Goal: Task Accomplishment & Management: Complete application form

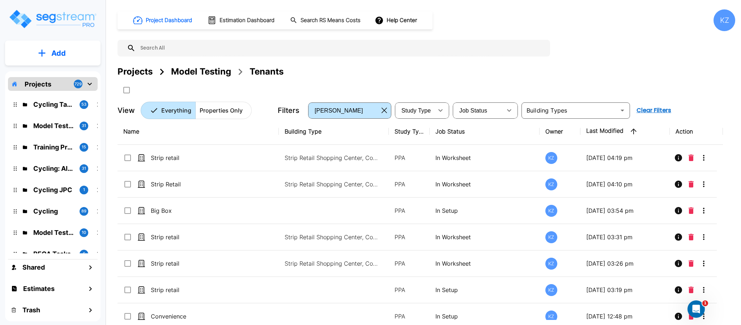
click at [424, 51] on input "text" at bounding box center [341, 48] width 411 height 17
click at [413, 68] on div "Projects Model Testing Tenants" at bounding box center [427, 71] width 618 height 13
click at [400, 67] on div "Projects Model Testing Tenants" at bounding box center [427, 71] width 618 height 13
click at [360, 61] on div "Project Dashboard Estimation Dashboard Search RS Means Costs Help Center KZ Pro…" at bounding box center [427, 64] width 618 height 110
click at [344, 67] on div "Projects Model Testing Tenants" at bounding box center [427, 71] width 618 height 13
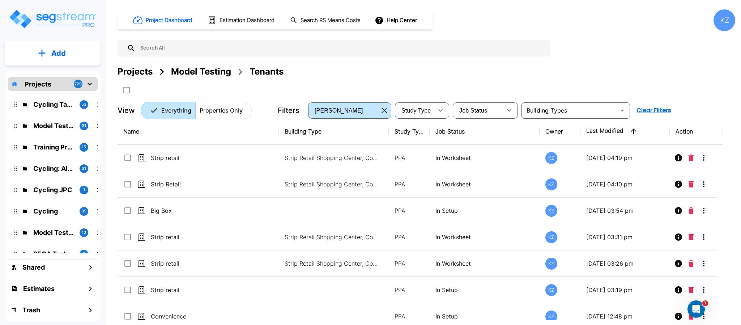
click at [52, 49] on p "Add" at bounding box center [58, 53] width 14 height 11
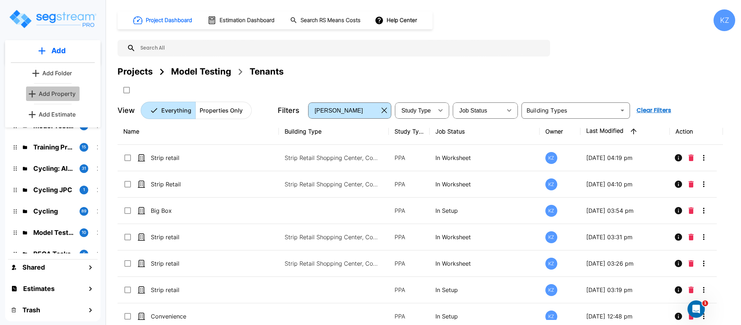
drag, startPoint x: 59, startPoint y: 92, endPoint x: 132, endPoint y: 102, distance: 73.7
click at [59, 91] on p "Add Property" at bounding box center [57, 93] width 37 height 9
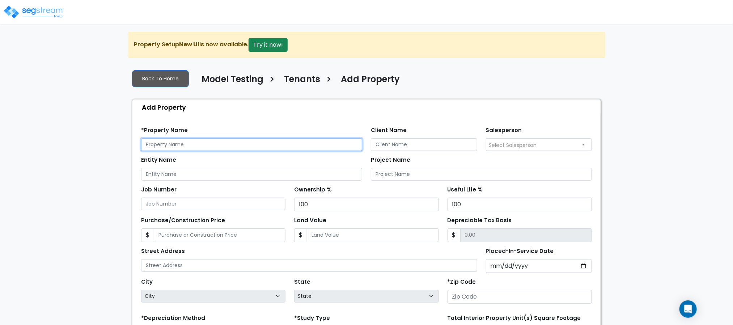
click at [191, 147] on input "text" at bounding box center [251, 144] width 221 height 13
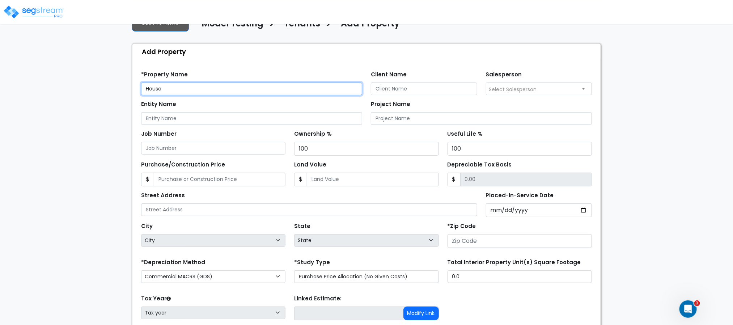
scroll to position [114, 0]
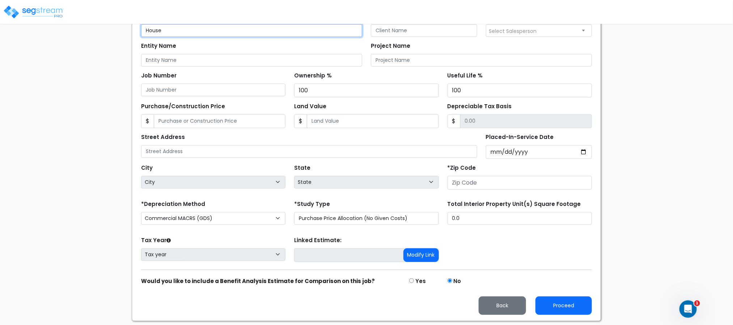
type input "House"
click at [474, 181] on input "number" at bounding box center [519, 183] width 144 height 14
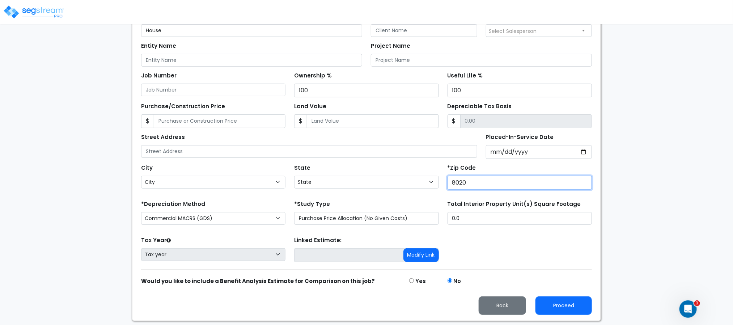
type input "80206"
select select "CO"
type input "80206"
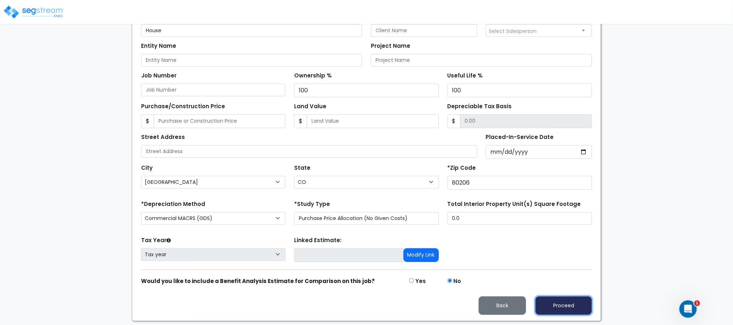
click at [543, 306] on button "Proceed" at bounding box center [563, 305] width 56 height 18
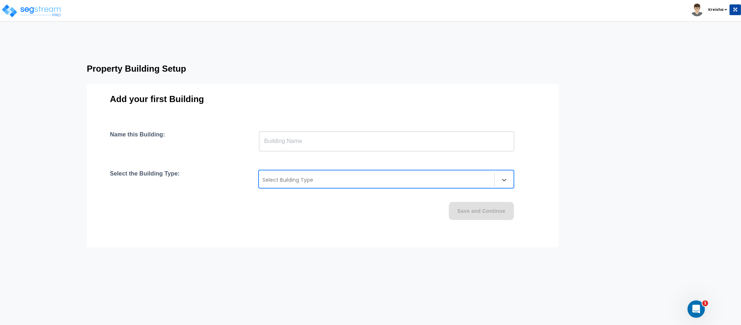
click at [308, 174] on div "Select Building Type" at bounding box center [376, 180] width 235 height 12
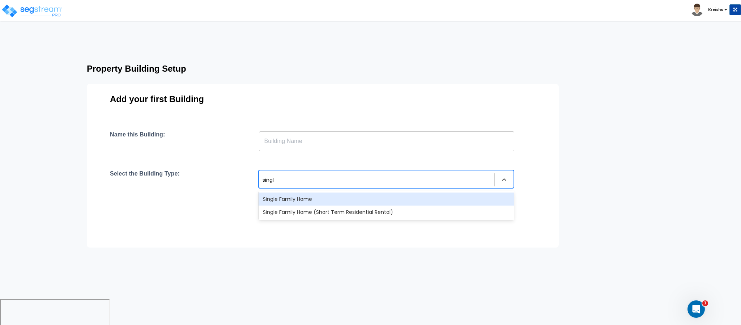
type input "single"
click at [275, 195] on div "Single Family Home" at bounding box center [386, 198] width 255 height 13
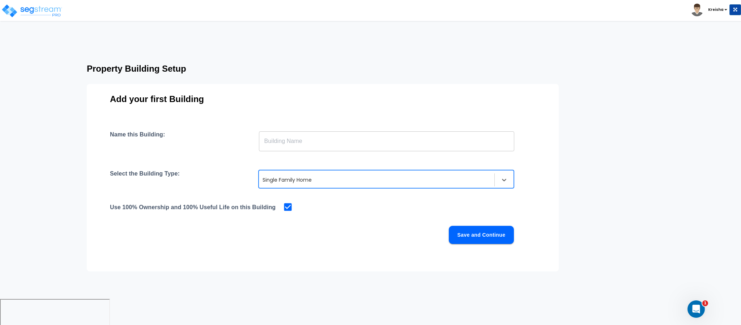
click at [290, 133] on input "text" at bounding box center [386, 141] width 255 height 20
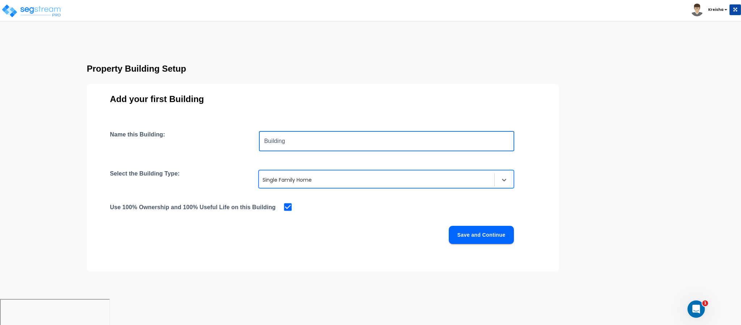
type input "Building"
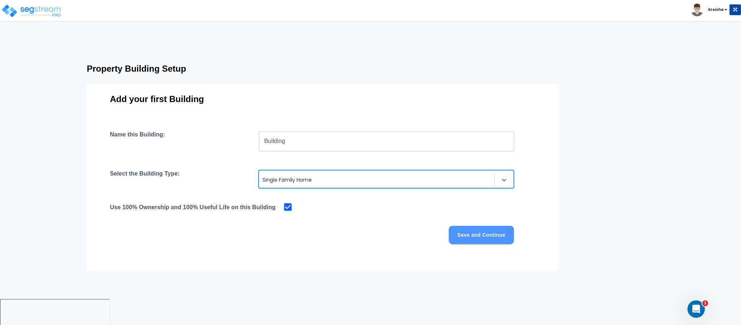
click at [497, 231] on button "Save and Continue" at bounding box center [481, 235] width 65 height 18
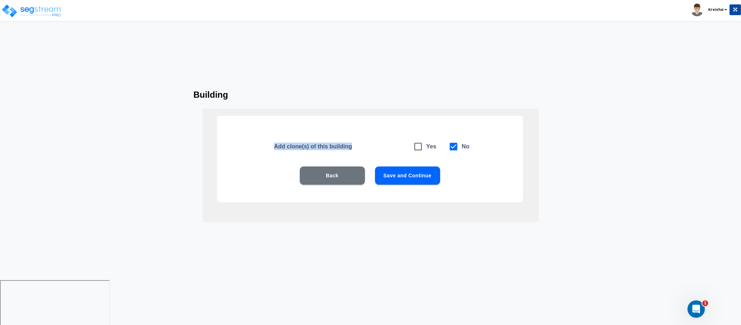
drag, startPoint x: 274, startPoint y: 147, endPoint x: 360, endPoint y: 146, distance: 86.8
click at [360, 146] on h5 "Add clone(s) of this building" at bounding box center [339, 146] width 130 height 8
click at [297, 148] on h5 "Add clone(s) of this building" at bounding box center [339, 146] width 130 height 8
click at [416, 147] on icon at bounding box center [418, 146] width 10 height 10
checkbox input "true"
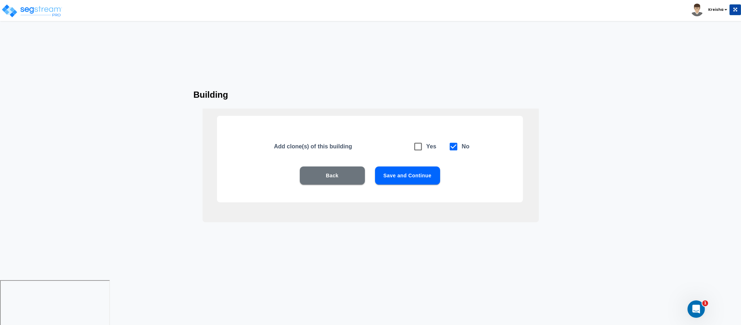
checkbox input "false"
drag, startPoint x: 364, startPoint y: 151, endPoint x: 381, endPoint y: 151, distance: 16.3
click at [381, 151] on div "Add clone(s) of this building Yes No" at bounding box center [404, 146] width 260 height 17
click at [397, 150] on h5 "Add clone(s) of this building" at bounding box center [339, 146] width 130 height 8
click at [339, 146] on h5 "Add clone(s) of this building" at bounding box center [339, 146] width 130 height 8
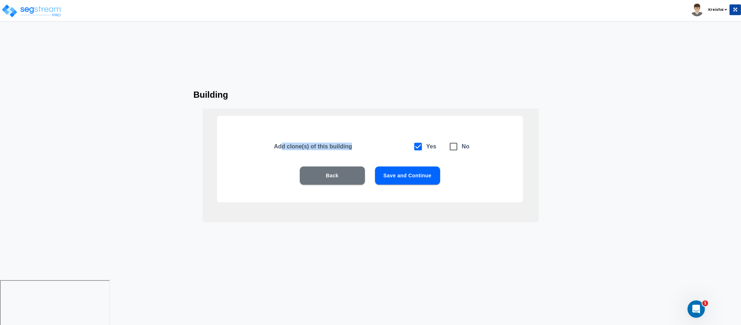
click at [371, 145] on h5 "Add clone(s) of this building" at bounding box center [339, 146] width 130 height 8
click at [332, 145] on h5 "Add clone(s) of this building" at bounding box center [339, 146] width 130 height 8
click at [453, 146] on icon at bounding box center [453, 146] width 10 height 10
checkbox input "false"
checkbox input "true"
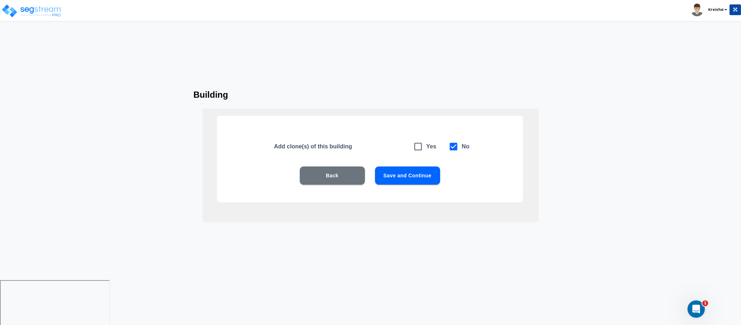
click at [468, 165] on div "Add clone(s) of this building Yes No Back Save and Continue" at bounding box center [370, 159] width 306 height 86
click at [417, 169] on button "Save and Continue" at bounding box center [407, 175] width 65 height 18
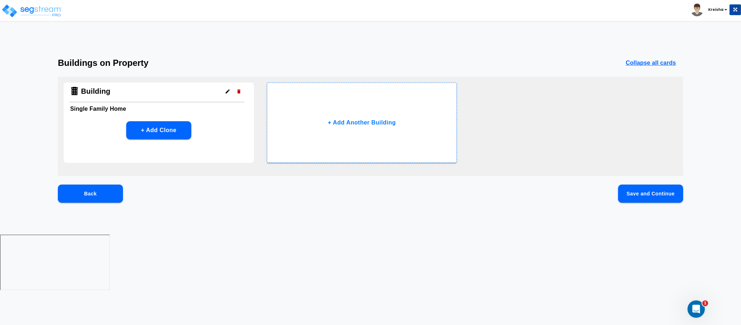
click at [642, 191] on button "Save and Continue" at bounding box center [650, 193] width 65 height 18
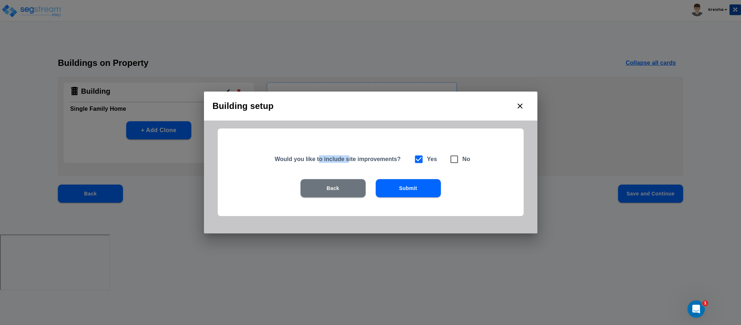
drag, startPoint x: 320, startPoint y: 155, endPoint x: 354, endPoint y: 163, distance: 34.7
click at [347, 160] on h5 "Would you like to include site improvements?" at bounding box center [340, 159] width 130 height 8
drag, startPoint x: 354, startPoint y: 163, endPoint x: 360, endPoint y: 161, distance: 6.8
click at [360, 161] on h5 "Would you like to include site improvements?" at bounding box center [340, 159] width 130 height 8
drag, startPoint x: 352, startPoint y: 161, endPoint x: 382, endPoint y: 159, distance: 30.4
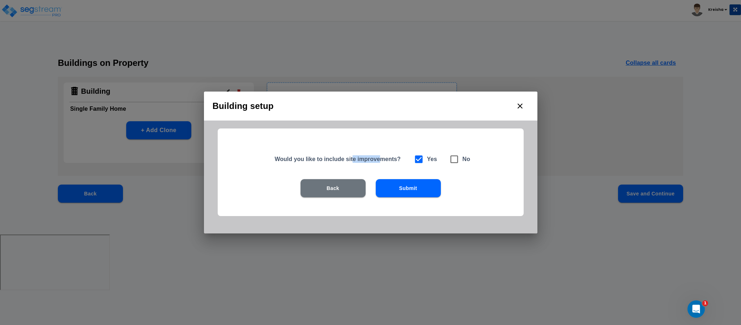
click at [382, 159] on h5 "Would you like to include site improvements?" at bounding box center [340, 159] width 130 height 8
click at [424, 181] on button "Submit" at bounding box center [408, 188] width 65 height 18
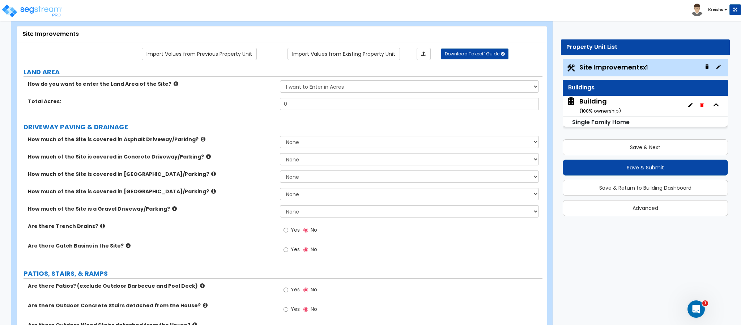
scroll to position [36, 0]
drag, startPoint x: 126, startPoint y: 144, endPoint x: 133, endPoint y: 144, distance: 6.9
click at [133, 144] on label "How much of the Site is covered in Asphalt Driveway/Parking?" at bounding box center [151, 139] width 247 height 7
drag, startPoint x: 113, startPoint y: 161, endPoint x: 134, endPoint y: 161, distance: 20.6
click at [134, 161] on label "How much of the Site is covered in Concrete Driveway/Parking?" at bounding box center [151, 157] width 247 height 7
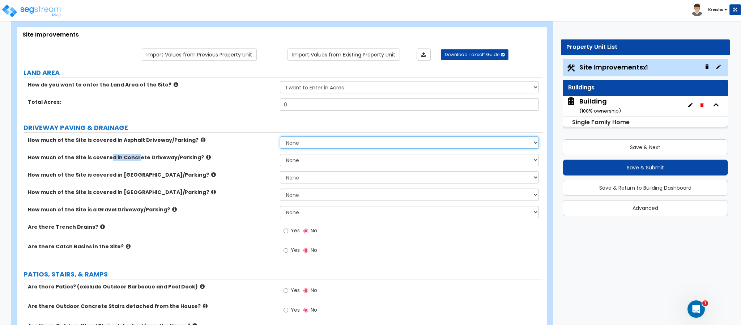
click at [295, 142] on select "None I want to Enter an Approximate Percentage I want to Enter the Square Foota…" at bounding box center [409, 142] width 259 height 12
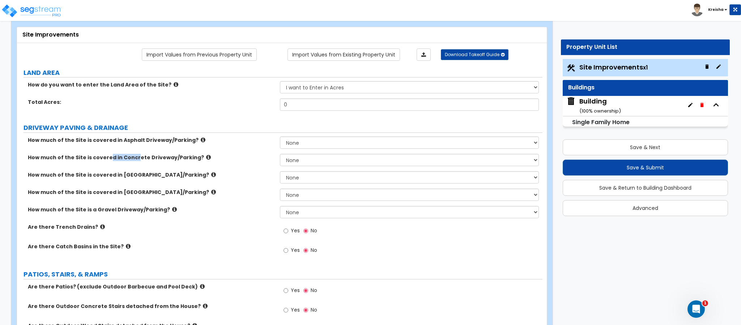
click at [216, 115] on div "Total Acres: 0" at bounding box center [279, 106] width 525 height 17
click at [307, 87] on select "I want to Enter in Acres I want to Enter in Square Feet" at bounding box center [409, 87] width 259 height 12
click at [204, 89] on div "How do you want to enter the Land Area of the Site? I want to Enter in Acres I …" at bounding box center [279, 89] width 525 height 17
click at [310, 86] on select "I want to Enter in Acres I want to Enter in Square Feet" at bounding box center [409, 87] width 259 height 12
select select "2"
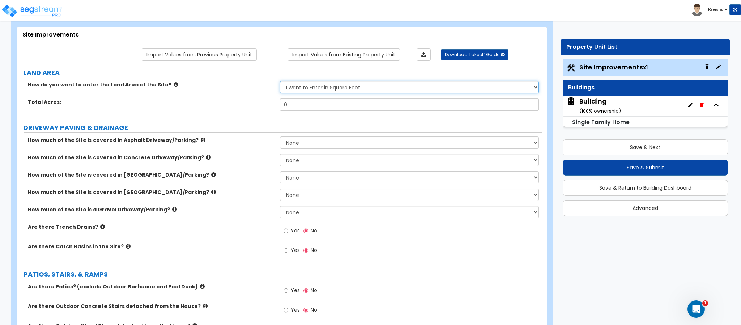
click at [280, 82] on select "I want to Enter in Acres I want to Enter in Square Feet" at bounding box center [409, 87] width 259 height 12
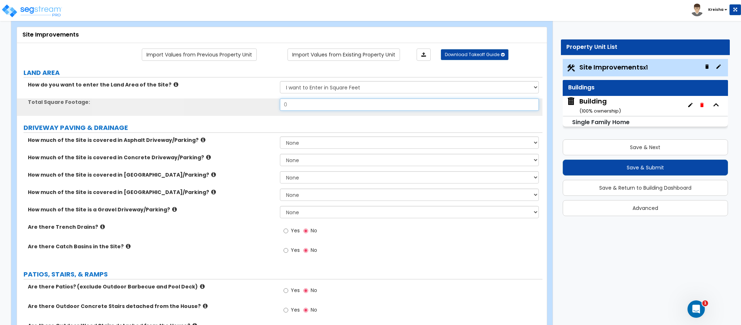
click at [298, 103] on input "0" at bounding box center [409, 104] width 259 height 12
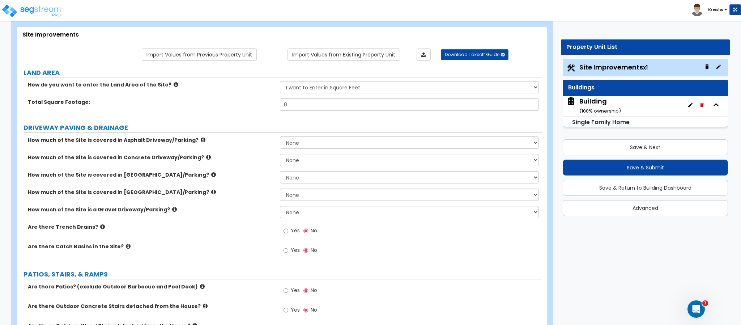
click at [260, 139] on label "How much of the Site is covered in Asphalt Driveway/Parking?" at bounding box center [151, 139] width 247 height 7
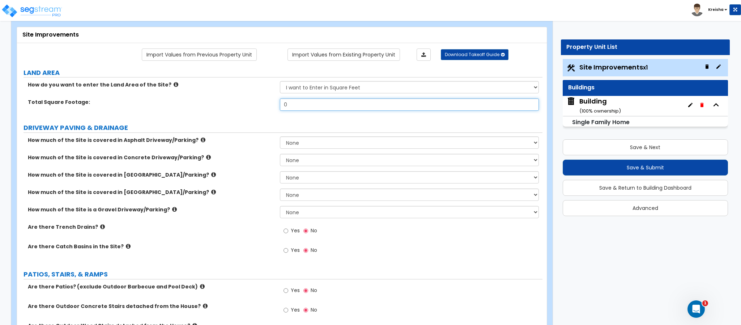
click at [298, 108] on input "0" at bounding box center [409, 104] width 259 height 12
click at [298, 107] on input "0" at bounding box center [409, 104] width 259 height 12
type input "1"
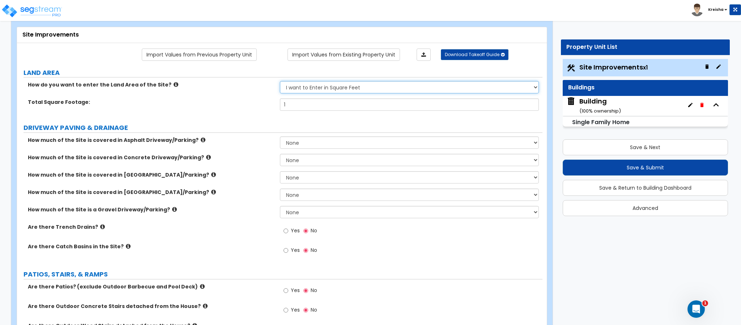
click at [317, 85] on select "I want to Enter in Acres I want to Enter in Square Feet" at bounding box center [409, 87] width 259 height 12
select select "1"
click at [280, 82] on select "I want to Enter in Acres I want to Enter in Square Feet" at bounding box center [409, 87] width 259 height 12
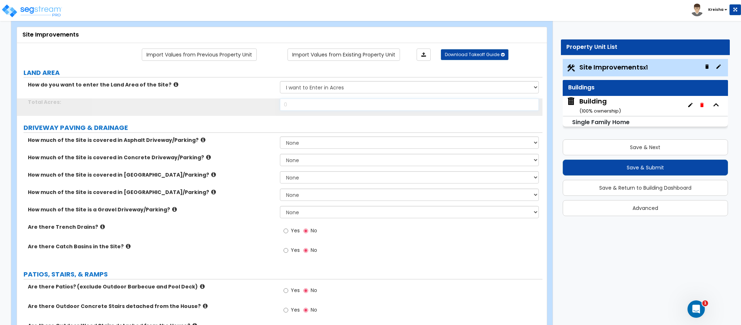
click at [295, 106] on input "0" at bounding box center [409, 104] width 259 height 12
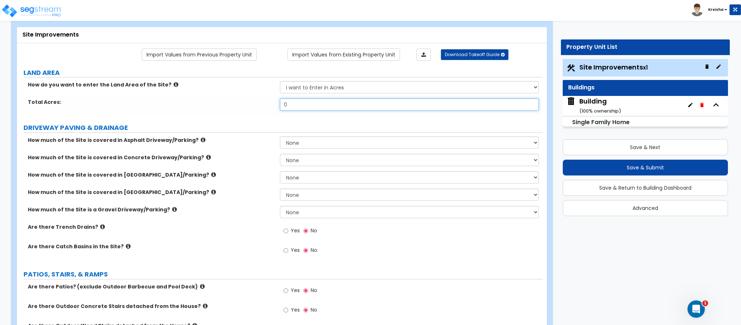
click at [295, 106] on input "0" at bounding box center [409, 104] width 259 height 12
type input "1"
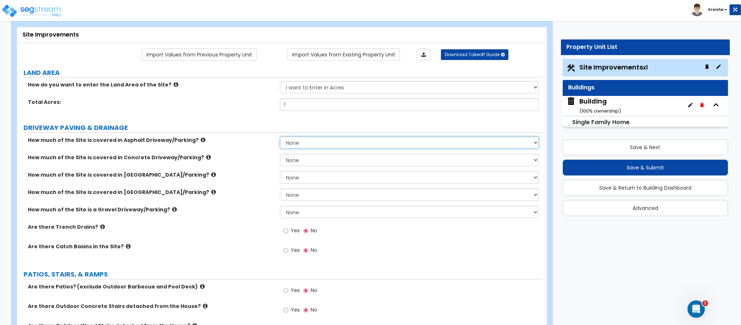
click at [298, 144] on select "None I want to Enter an Approximate Percentage I want to Enter the Square Foota…" at bounding box center [409, 142] width 259 height 12
select select "1"
click at [280, 137] on select "None I want to Enter an Approximate Percentage I want to Enter the Square Foota…" at bounding box center [409, 142] width 259 height 12
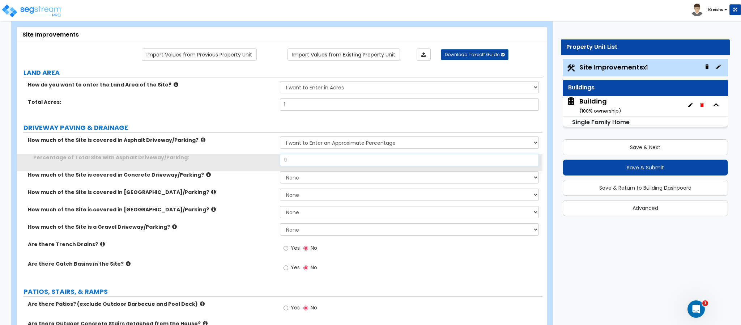
click at [307, 159] on input "0" at bounding box center [409, 160] width 259 height 12
type input "1,000"
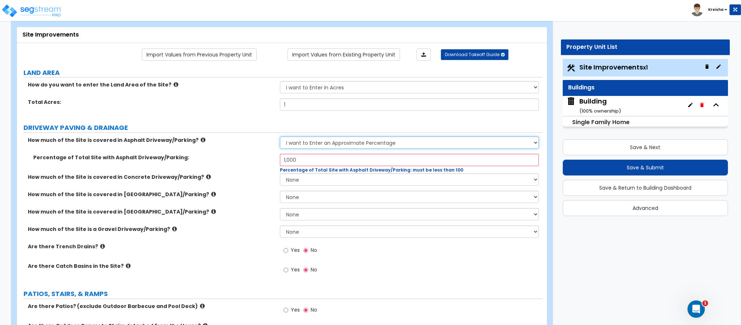
click at [303, 146] on select "None I want to Enter an Approximate Percentage I want to Enter the Square Foota…" at bounding box center [409, 142] width 259 height 12
select select "2"
click at [280, 137] on select "None I want to Enter an Approximate Percentage I want to Enter the Square Foota…" at bounding box center [409, 142] width 259 height 12
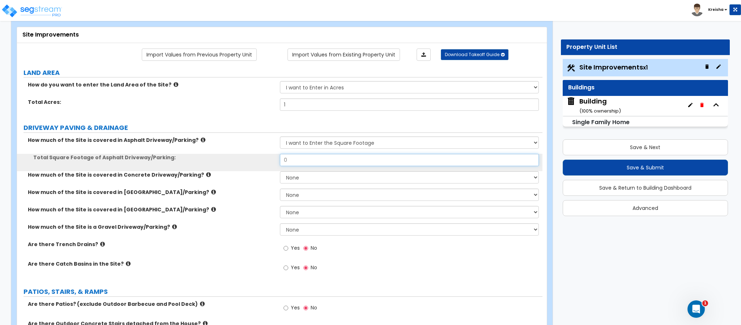
click at [302, 158] on input "0" at bounding box center [409, 160] width 259 height 12
type input "1,000"
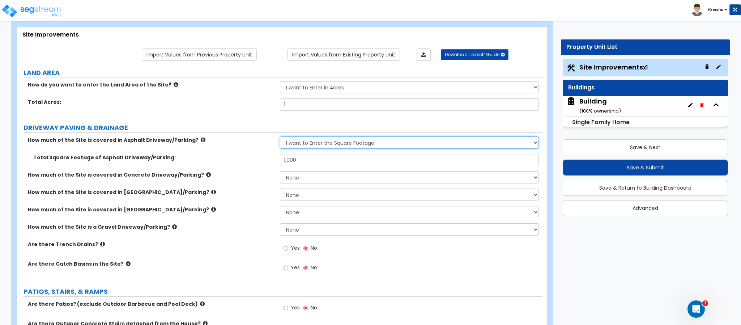
click at [417, 137] on select "None I want to Enter an Approximate Percentage I want to Enter the Square Foota…" at bounding box center [409, 142] width 259 height 12
click at [280, 137] on select "None I want to Enter an Approximate Percentage I want to Enter the Square Foota…" at bounding box center [409, 142] width 259 height 12
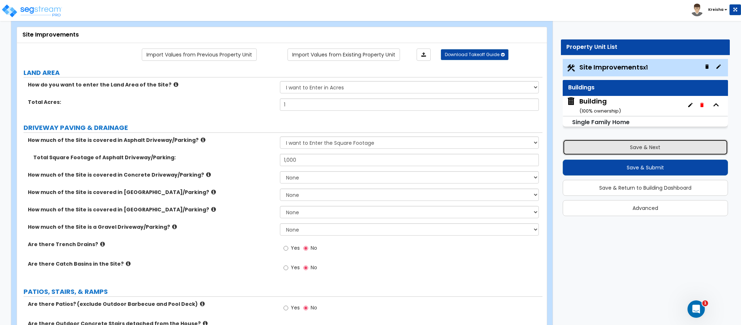
click at [581, 146] on button "Save & Next" at bounding box center [645, 147] width 165 height 16
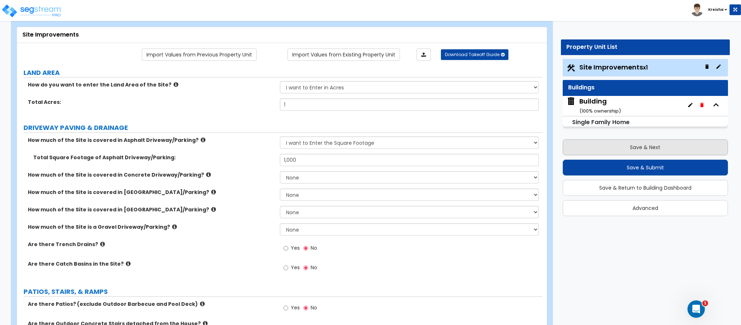
scroll to position [0, 0]
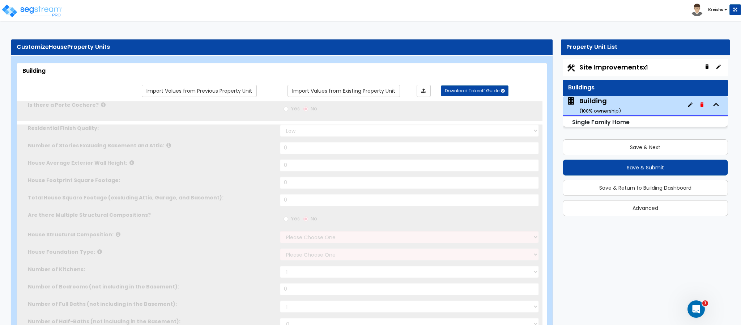
type input "1"
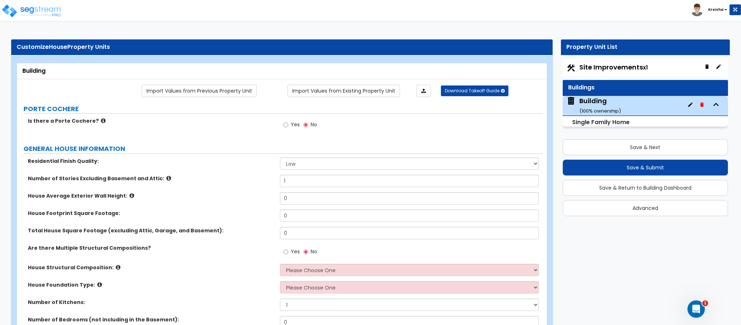
scroll to position [36, 0]
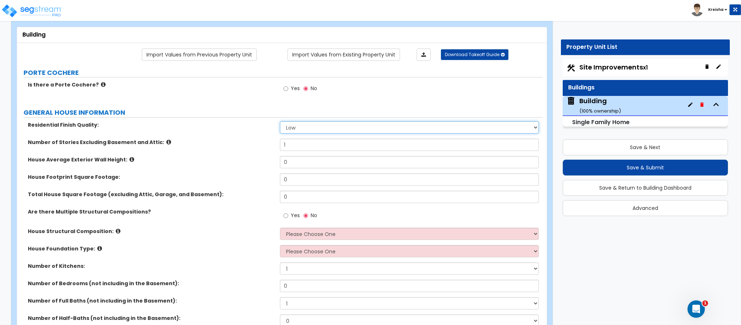
click at [301, 127] on select "Low Average High" at bounding box center [409, 127] width 259 height 12
select select "1"
click at [280, 122] on select "Low Average High" at bounding box center [409, 127] width 259 height 12
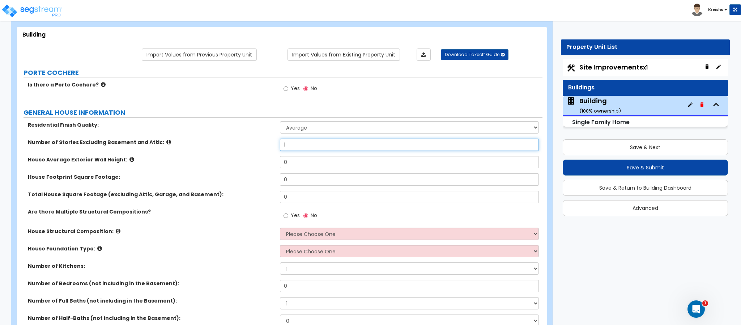
click at [300, 146] on input "1" at bounding box center [409, 144] width 259 height 12
drag, startPoint x: 243, startPoint y: 145, endPoint x: 250, endPoint y: 151, distance: 8.8
click at [242, 145] on div "Number of Stories Excluding Basement and Attic: 1" at bounding box center [279, 146] width 525 height 17
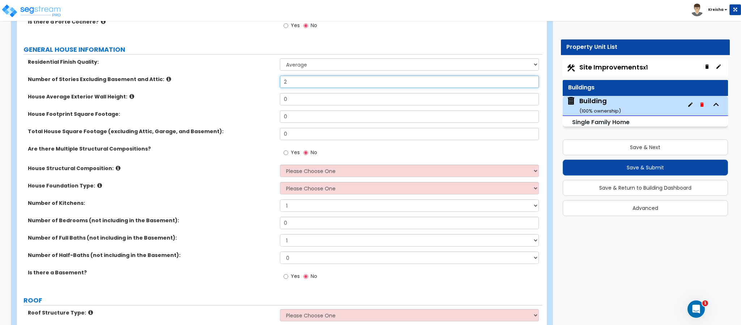
scroll to position [108, 0]
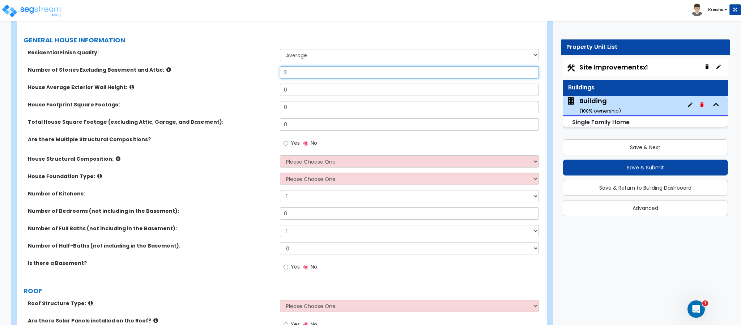
type input "2"
click at [254, 111] on div "House Footprint Square Footage: 0" at bounding box center [279, 109] width 525 height 17
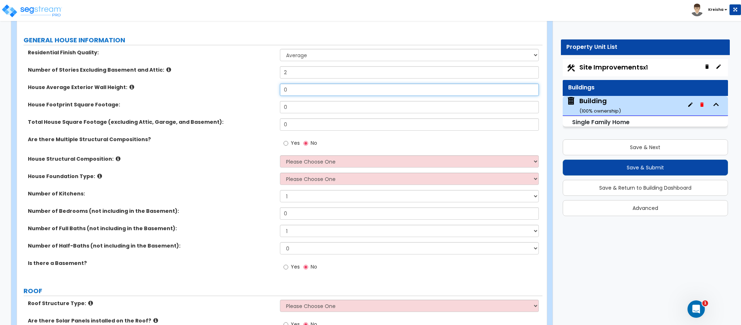
click at [299, 89] on input "0" at bounding box center [409, 90] width 259 height 12
type input "17"
click at [289, 107] on input "0" at bounding box center [409, 107] width 259 height 12
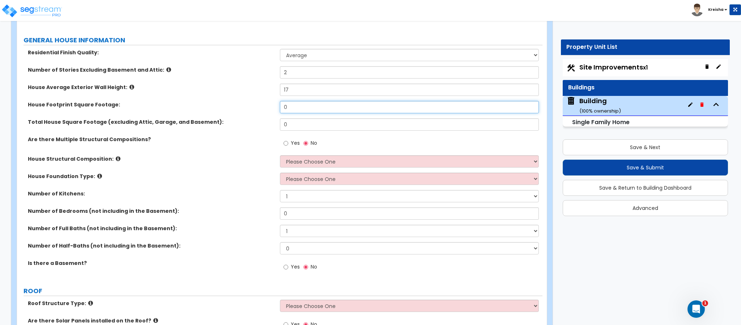
type input "1"
drag, startPoint x: 215, startPoint y: 111, endPoint x: 193, endPoint y: 111, distance: 22.1
click at [194, 111] on div "House Footprint Square Footage: 1,500" at bounding box center [279, 109] width 525 height 17
type input "800"
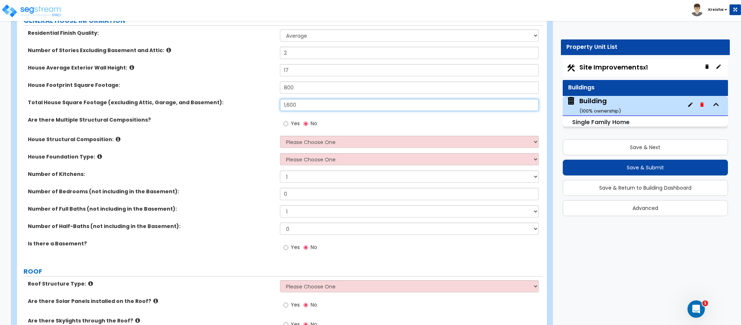
scroll to position [145, 0]
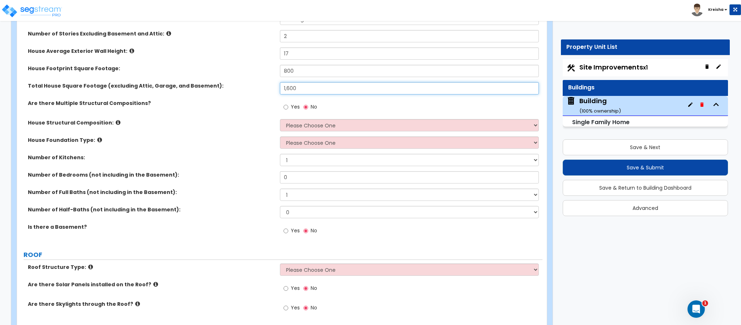
type input "1,600"
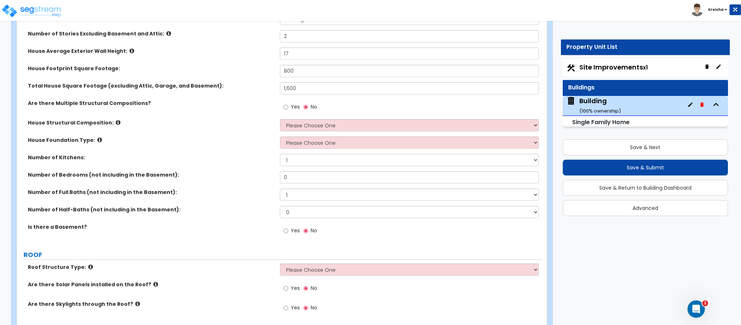
click at [297, 119] on div "Yes No" at bounding box center [411, 109] width 263 height 20
click at [295, 124] on select "Please Choose One Reinforced Concrete Structural Steel Brick Masonry CMU Masonr…" at bounding box center [409, 125] width 259 height 12
drag, startPoint x: 35, startPoint y: 125, endPoint x: 77, endPoint y: 127, distance: 42.7
click at [77, 127] on div "House Structural Composition: Please Choose One Reinforced Concrete Structural …" at bounding box center [279, 127] width 525 height 17
click at [299, 124] on select "Please Choose One Reinforced Concrete Structural Steel Brick Masonry CMU Masonr…" at bounding box center [409, 125] width 259 height 12
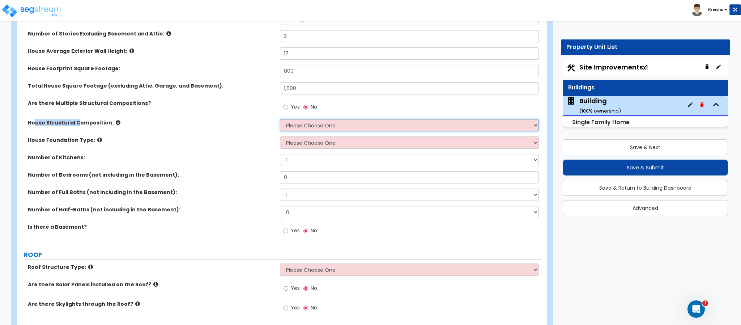
select select "5"
click at [280, 120] on select "Please Choose One Reinforced Concrete Structural Steel Brick Masonry CMU Masonr…" at bounding box center [409, 125] width 259 height 12
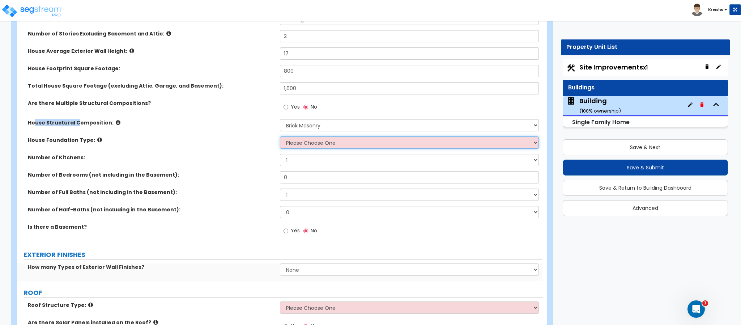
click at [310, 139] on select "Please Choose One Crawl Space Pier-Elevated First floor Slab on Grade" at bounding box center [409, 142] width 259 height 12
select select "3"
click at [280, 137] on select "Please Choose One Crawl Space Pier-Elevated First floor Slab on Grade" at bounding box center [409, 142] width 259 height 12
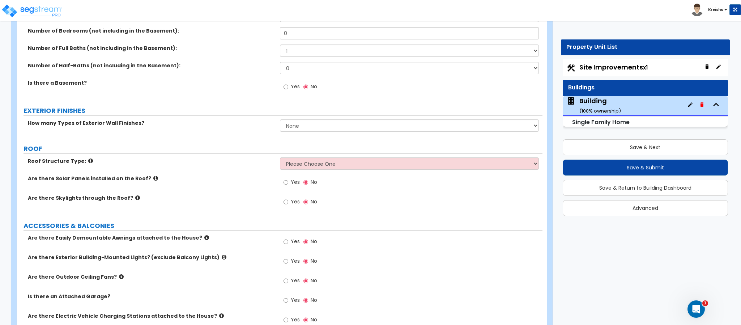
scroll to position [289, 0]
click at [300, 127] on select "None 1 2 3" at bounding box center [409, 125] width 259 height 12
click at [300, 126] on select "None 1 2 3" at bounding box center [409, 125] width 259 height 12
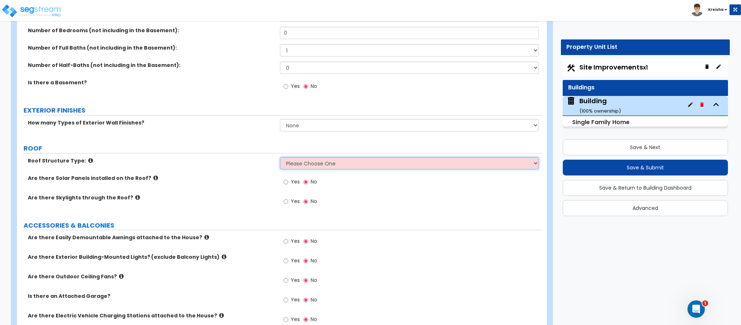
click at [305, 168] on select "Please Choose One Gable Roof Flat Roof Hybrid Gable & Flat Roof" at bounding box center [409, 163] width 259 height 12
select select "1"
click at [280, 158] on select "Please Choose One Gable Roof Flat Roof Hybrid Gable & Flat Roof" at bounding box center [409, 163] width 259 height 12
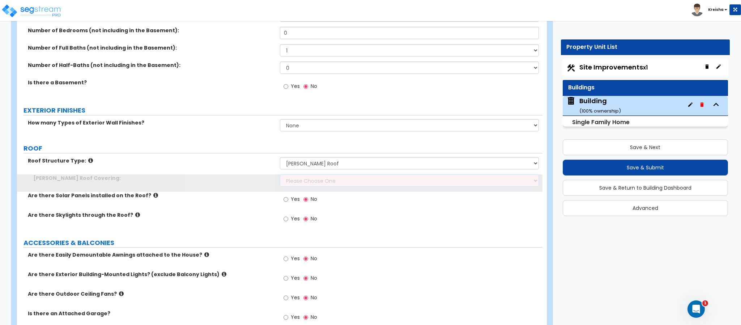
click at [306, 179] on select "Please Choose One Asphalt Shingle Clay Tile Wood Shingle Metal Shingle Standing…" at bounding box center [409, 180] width 259 height 12
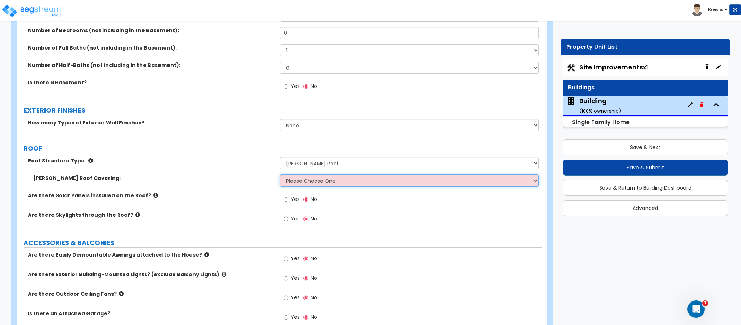
select select "1"
click at [280, 175] on select "Please Choose One Asphalt Shingle Clay Tile Wood Shingle Metal Shingle Standing…" at bounding box center [409, 180] width 259 height 12
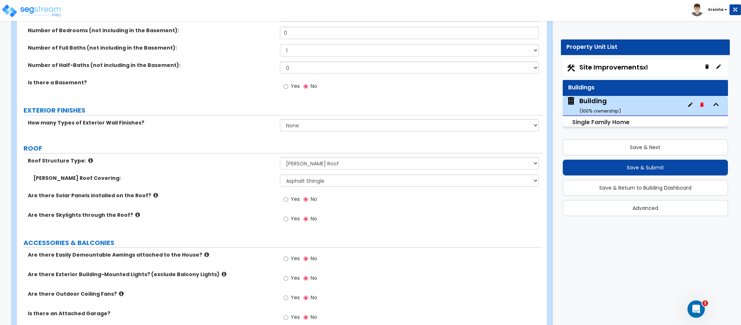
click at [205, 190] on div "Gable Roof Covering: Please Choose One Asphalt Shingle Clay Tile Wood Shingle M…" at bounding box center [279, 182] width 525 height 17
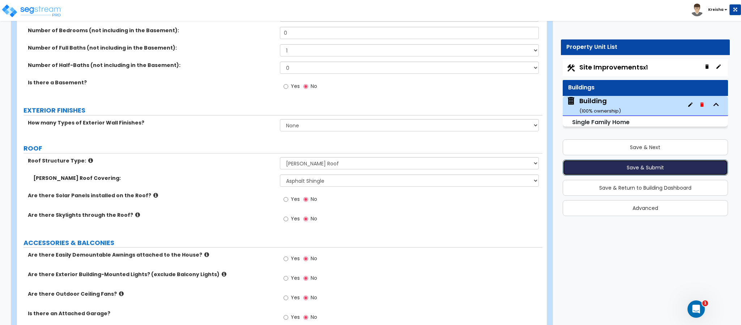
click at [656, 165] on button "Save & Submit" at bounding box center [645, 167] width 165 height 16
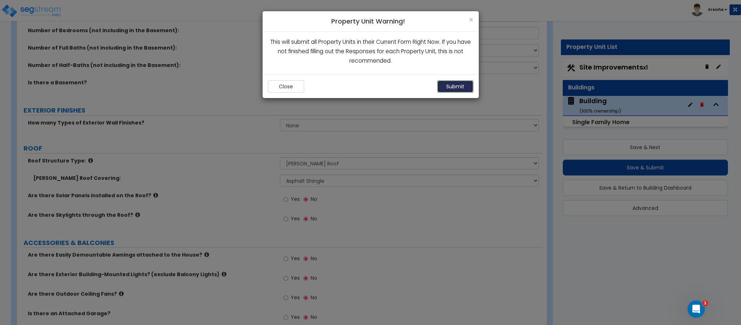
click at [461, 81] on button "Submit" at bounding box center [455, 86] width 36 height 12
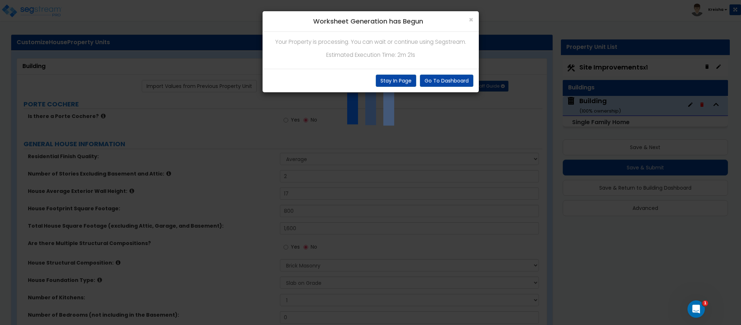
scroll to position [0, 0]
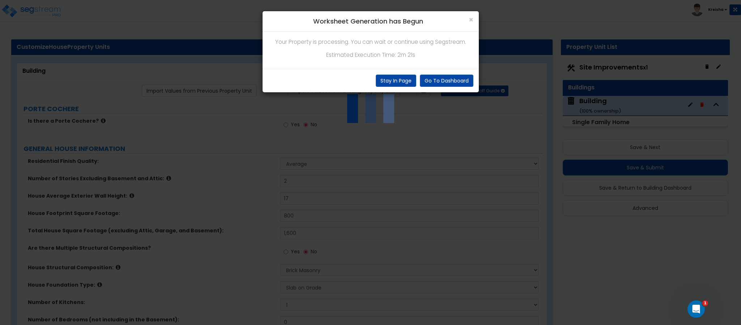
click at [290, 126] on div "× Worksheet Generation has Begun Your Property is processing. You can wait or c…" at bounding box center [370, 162] width 741 height 325
click at [285, 127] on div "× Worksheet Generation has Begun Your Property is processing. You can wait or c…" at bounding box center [370, 162] width 741 height 325
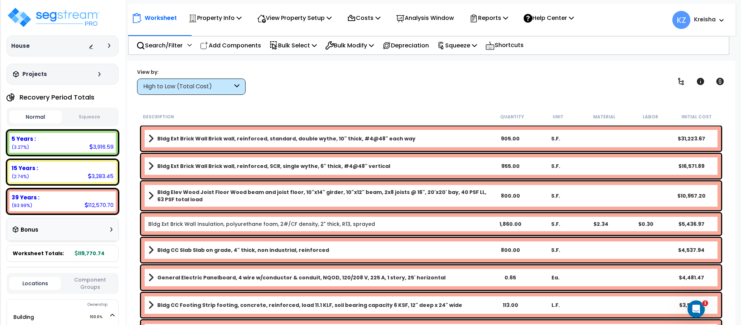
scroll to position [36, 0]
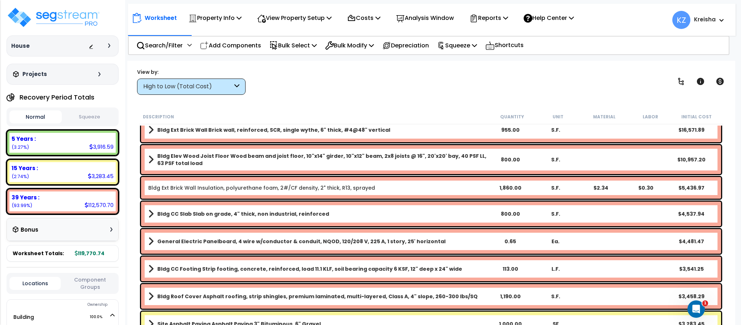
click at [193, 82] on div "High to Low (Total Cost)" at bounding box center [187, 86] width 89 height 8
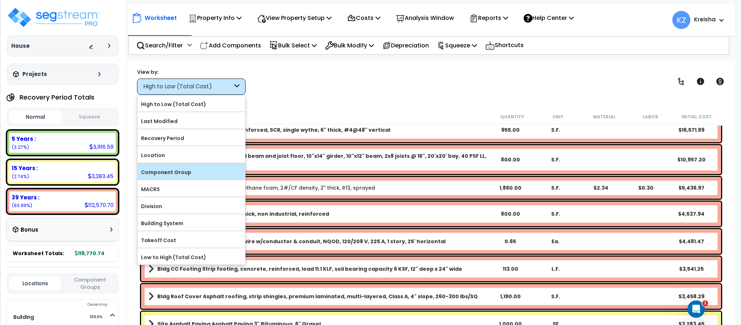
click at [183, 171] on label "Component Group" at bounding box center [191, 172] width 108 height 11
click at [0, 0] on input "Component Group" at bounding box center [0, 0] width 0 height 0
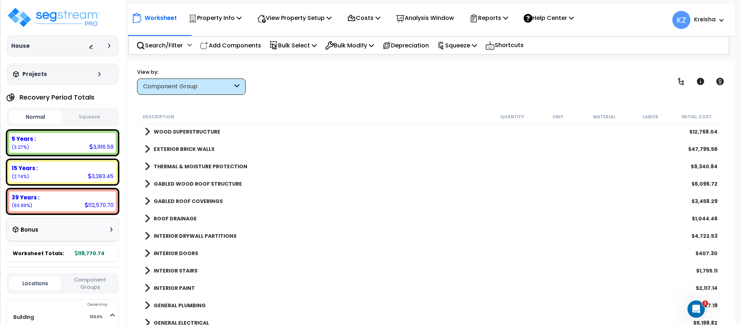
scroll to position [0, 0]
click at [677, 82] on icon at bounding box center [681, 81] width 9 height 9
click at [677, 83] on icon at bounding box center [681, 81] width 9 height 9
click at [682, 79] on icon at bounding box center [681, 81] width 9 height 9
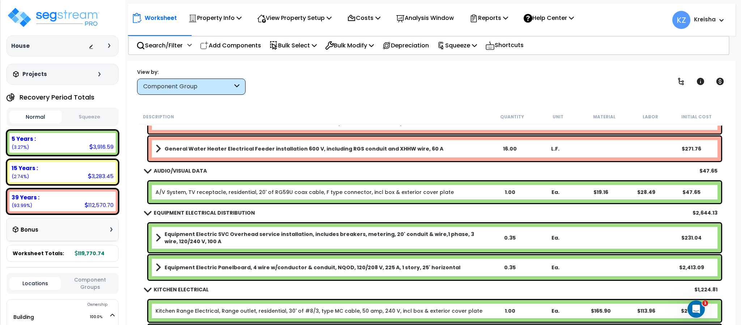
scroll to position [1446, 0]
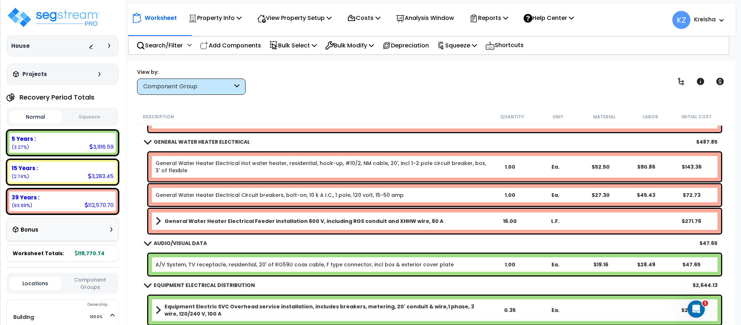
click at [465, 90] on div "View by: Component Group High to Low (Total Cost)" at bounding box center [431, 81] width 593 height 27
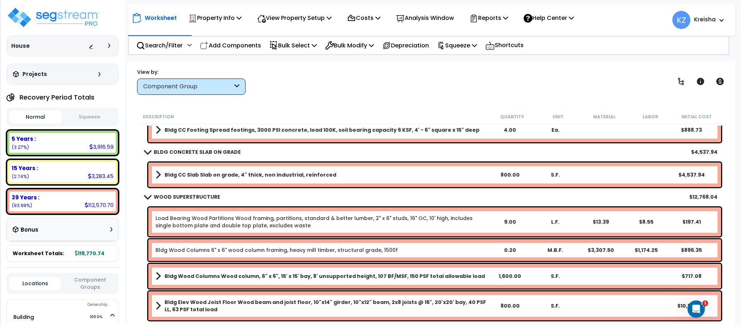
scroll to position [0, 0]
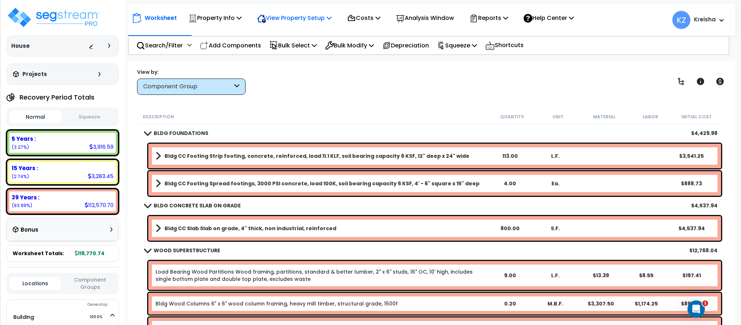
click at [319, 16] on p "View Property Setup" at bounding box center [294, 18] width 74 height 10
click at [303, 51] on link "View Questionnaire" at bounding box center [289, 49] width 72 height 14
click at [493, 75] on div "View by: Component Group High to Low (Total Cost)" at bounding box center [431, 81] width 593 height 27
click at [317, 93] on div "View by: Component Group High to Low (Total Cost)" at bounding box center [431, 81] width 593 height 27
click at [478, 94] on div "Worksheet Property Info Property Setup Add Property Unit Template property Clon…" at bounding box center [430, 223] width 607 height 325
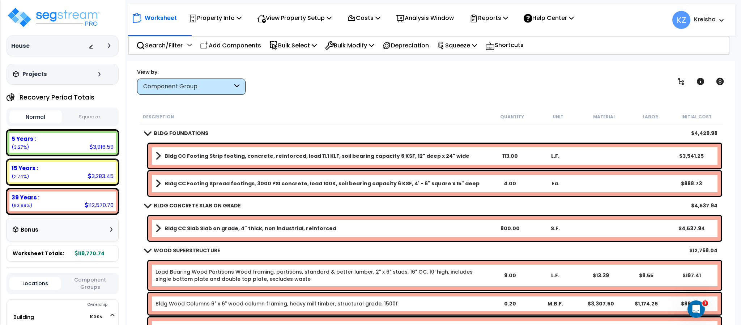
click at [342, 88] on div "View by: Component Group High to Low (Total Cost)" at bounding box center [431, 81] width 593 height 27
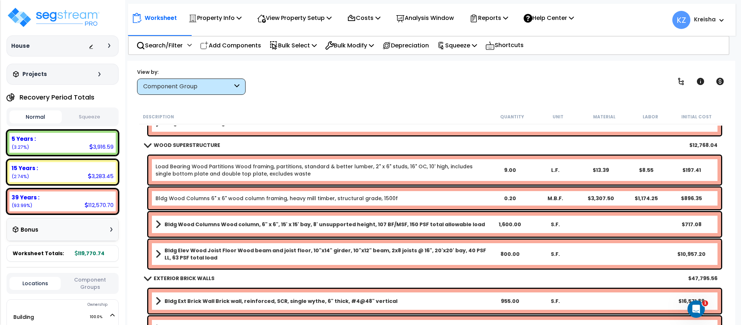
scroll to position [145, 0]
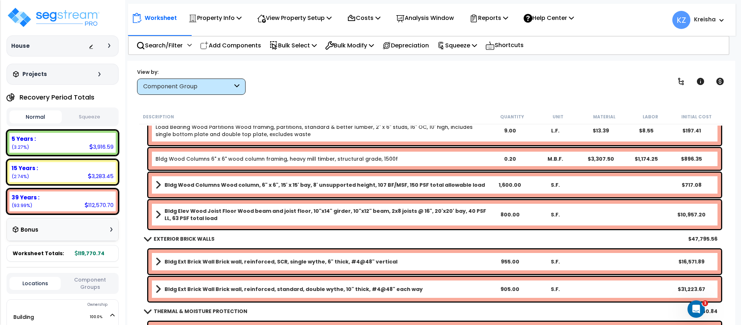
click at [275, 72] on div "View by: Component Group High to Low (Total Cost)" at bounding box center [431, 81] width 593 height 27
click at [180, 43] on p "Search/Filter" at bounding box center [159, 45] width 46 height 10
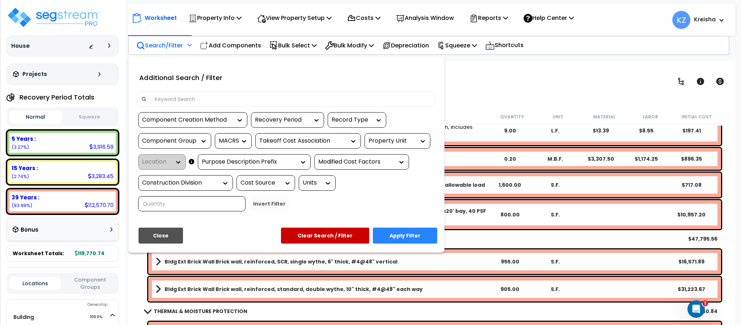
click at [174, 102] on input at bounding box center [290, 99] width 281 height 11
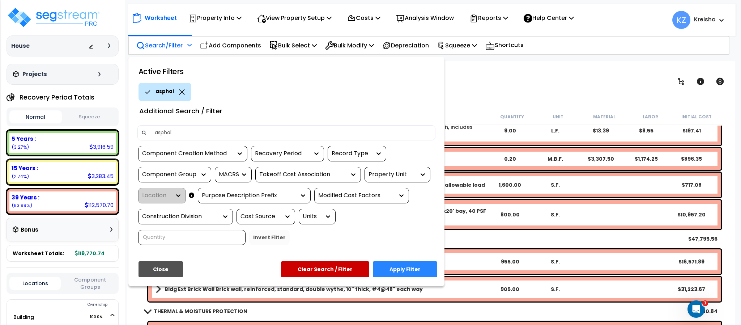
type input "asphalt"
click at [420, 266] on button "Apply Filter" at bounding box center [405, 269] width 64 height 16
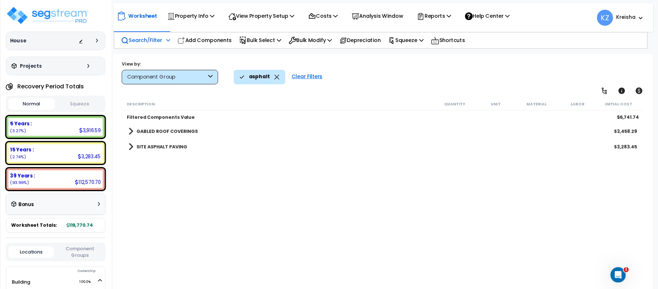
scroll to position [0, 0]
click at [195, 139] on div "GABLED ROOF COVERINGS $3,458.29" at bounding box center [431, 147] width 580 height 17
click at [187, 169] on link "SITE ASPHALT PAVING" at bounding box center [178, 165] width 66 height 10
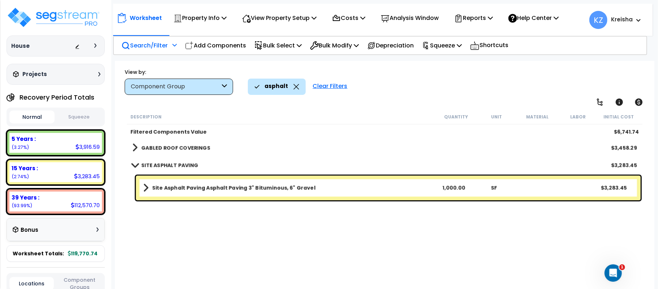
scroll to position [32, 0]
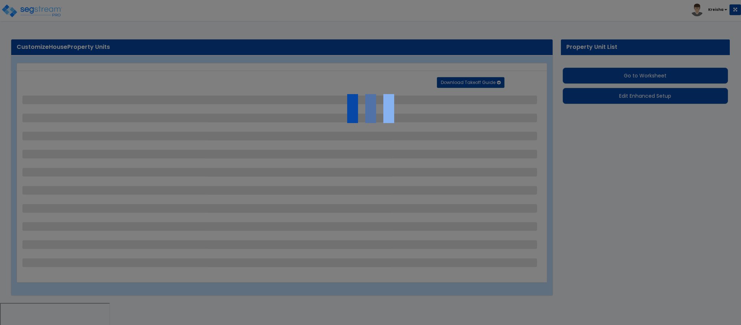
select select "2"
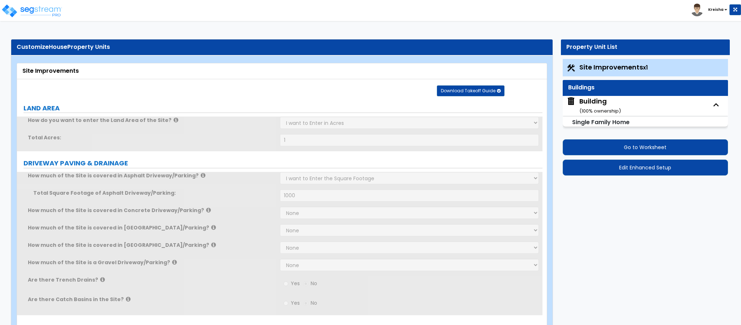
click at [587, 102] on div "Building ( 100 % ownership)" at bounding box center [600, 106] width 42 height 18
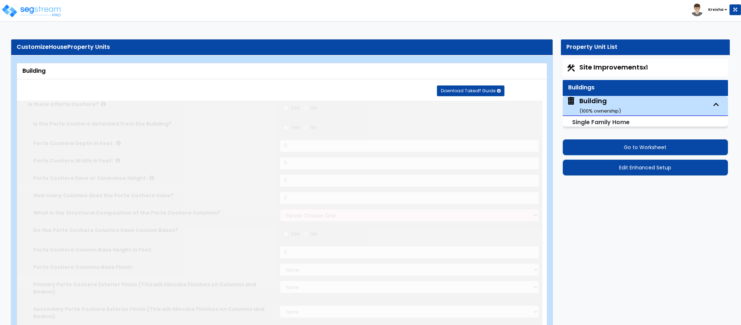
select select "1"
type input "2"
type input "17"
type input "800"
type input "1600"
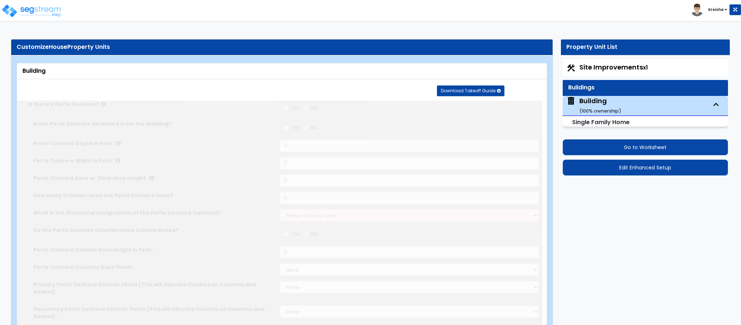
select select "5"
select select "3"
select select "1"
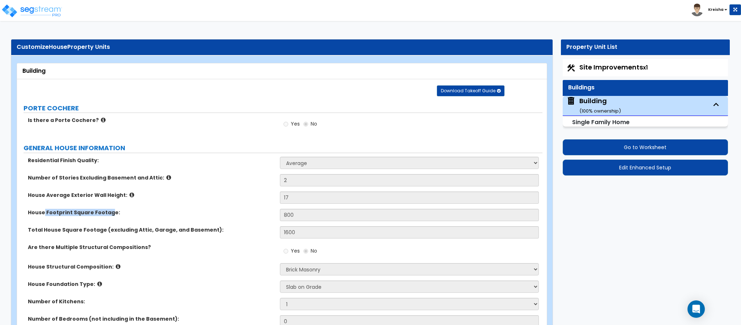
click at [108, 210] on label "House Footprint Square Footage:" at bounding box center [151, 212] width 247 height 7
click at [120, 218] on div "House Footprint Square Footage: 800" at bounding box center [279, 217] width 525 height 17
click at [273, 201] on div "House Average Exterior Wall Height: 17" at bounding box center [279, 199] width 525 height 17
click at [286, 190] on div "Number of Stories Excluding Basement and Attic: 2" at bounding box center [279, 182] width 525 height 17
click at [295, 236] on div "Residential Finish Quality: Low Average High Number of Stories Excluding Baseme…" at bounding box center [279, 272] width 515 height 230
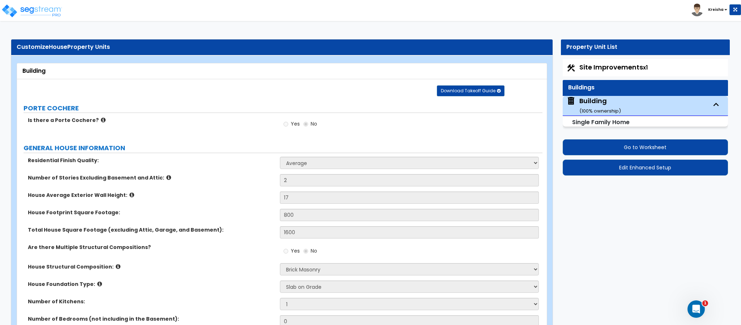
click at [287, 222] on div "House Footprint Square Footage: 800" at bounding box center [279, 217] width 525 height 17
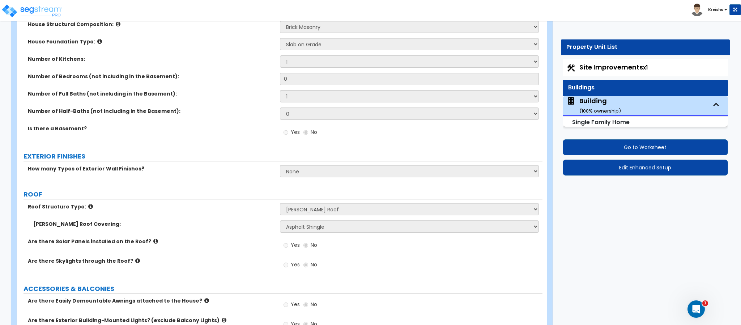
scroll to position [325, 0]
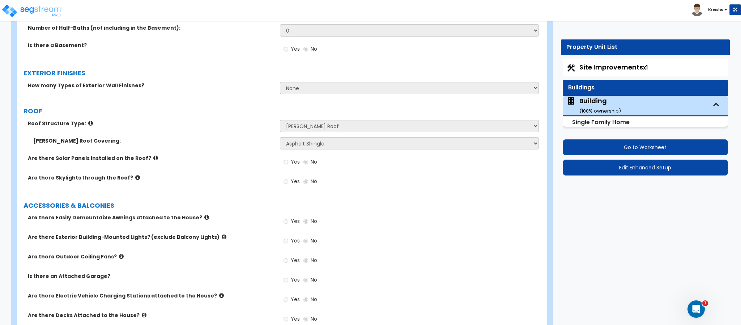
click at [292, 163] on span "Yes" at bounding box center [295, 161] width 9 height 7
click at [292, 183] on span "Yes" at bounding box center [295, 181] width 9 height 7
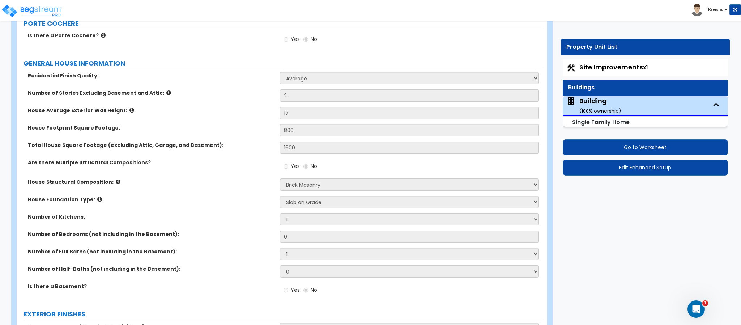
scroll to position [0, 0]
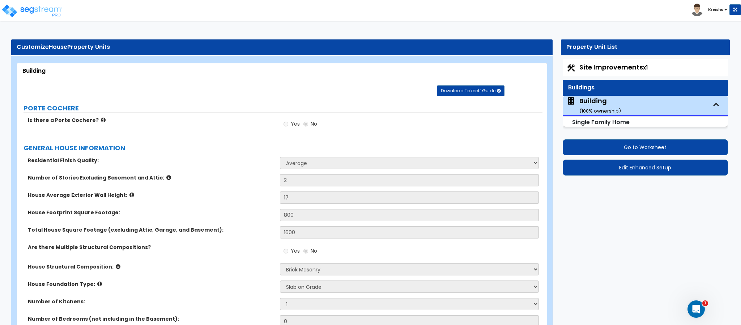
click at [629, 68] on span "Site Improvements x1" at bounding box center [613, 67] width 68 height 9
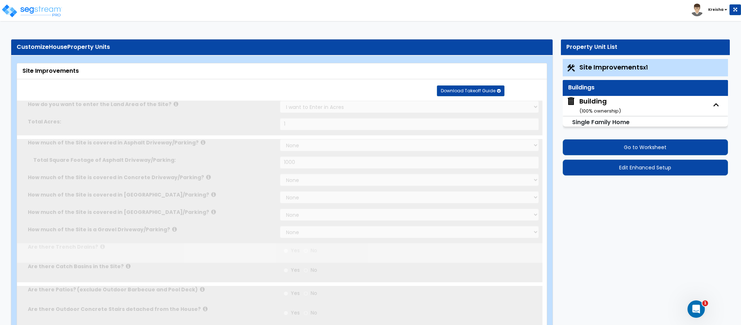
type input "1"
select select "2"
type input "1000"
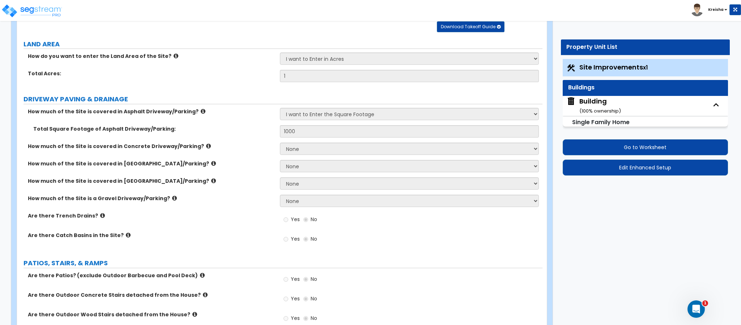
scroll to position [72, 0]
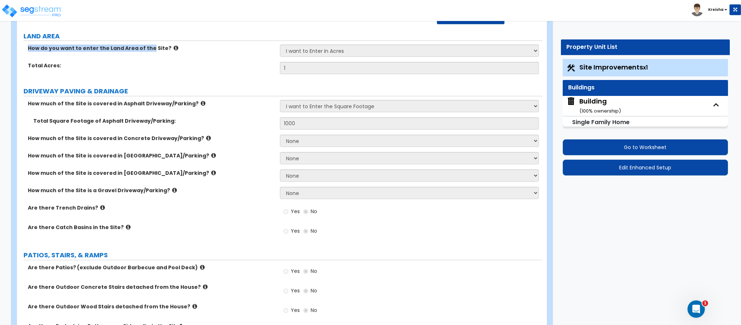
drag, startPoint x: 27, startPoint y: 45, endPoint x: 149, endPoint y: 48, distance: 121.5
click at [149, 48] on div "How do you want to enter the Land Area of the Site?" at bounding box center [148, 47] width 263 height 7
drag, startPoint x: 49, startPoint y: 62, endPoint x: 78, endPoint y: 65, distance: 29.5
click at [78, 64] on label "Total Acres:" at bounding box center [151, 65] width 247 height 7
drag, startPoint x: 56, startPoint y: 98, endPoint x: 113, endPoint y: 100, distance: 57.5
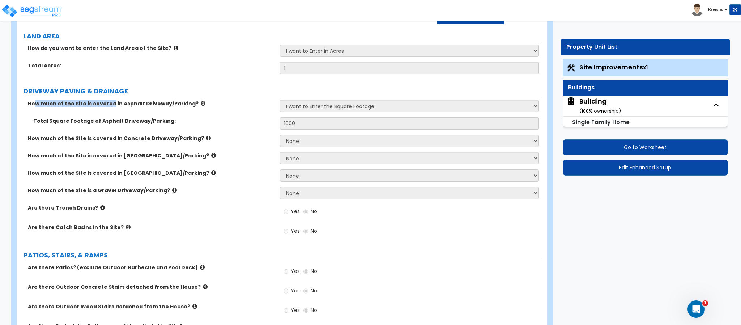
drag, startPoint x: 54, startPoint y: 105, endPoint x: 121, endPoint y: 110, distance: 66.7
click at [121, 110] on div "How much of the Site is covered in Asphalt Driveway/Parking? None I want to Ent…" at bounding box center [279, 108] width 525 height 17
drag, startPoint x: 172, startPoint y: 108, endPoint x: 23, endPoint y: 115, distance: 148.8
click at [23, 115] on div "How much of the Site is covered in Asphalt Driveway/Parking? None I want to Ent…" at bounding box center [279, 108] width 525 height 17
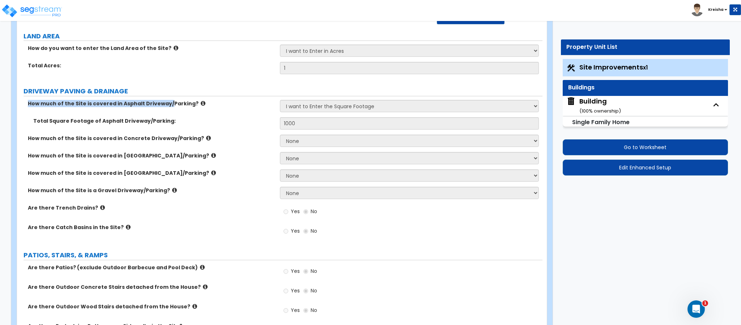
drag, startPoint x: 38, startPoint y: 104, endPoint x: 166, endPoint y: 104, distance: 128.4
click at [166, 104] on div "How much of the Site is covered in Asphalt Driveway/Parking?" at bounding box center [148, 103] width 263 height 7
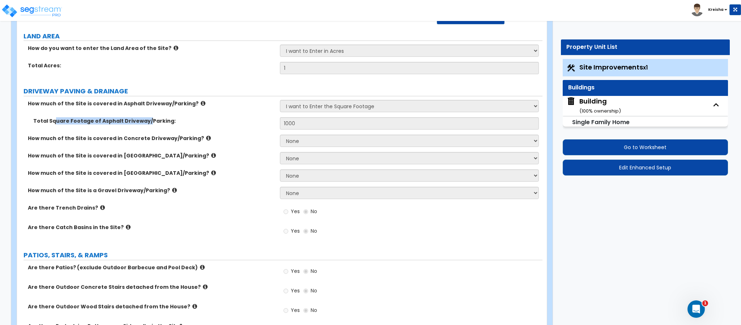
drag, startPoint x: 53, startPoint y: 123, endPoint x: 145, endPoint y: 128, distance: 92.4
click at [145, 128] on div "Total Square Footage of Asphalt Driveway/Parking: 1000" at bounding box center [279, 125] width 525 height 17
drag, startPoint x: 38, startPoint y: 129, endPoint x: 150, endPoint y: 142, distance: 112.2
click at [150, 142] on div "How much of the Site is covered in Asphalt Driveway/Parking? None I want to Ent…" at bounding box center [279, 171] width 515 height 143
click at [132, 141] on label "How much of the Site is covered in Concrete Driveway/Parking?" at bounding box center [151, 138] width 247 height 7
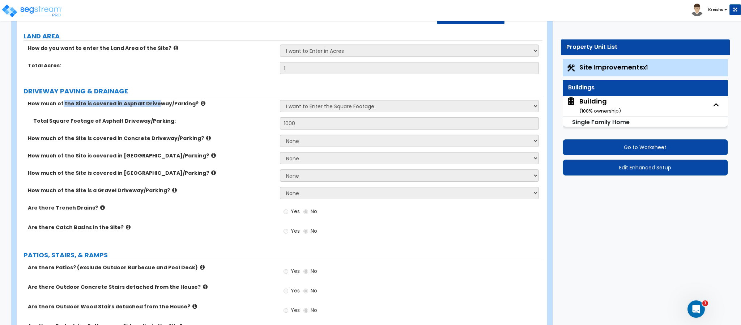
drag, startPoint x: 82, startPoint y: 102, endPoint x: 153, endPoint y: 104, distance: 71.3
click at [153, 104] on label "How much of the Site is covered in Asphalt Driveway/Parking?" at bounding box center [151, 103] width 247 height 7
drag, startPoint x: 150, startPoint y: 135, endPoint x: 198, endPoint y: 143, distance: 48.4
click at [201, 139] on label "How much of the Site is covered in Concrete Driveway/Parking?" at bounding box center [151, 138] width 247 height 7
drag, startPoint x: 100, startPoint y: 162, endPoint x: 189, endPoint y: 172, distance: 89.9
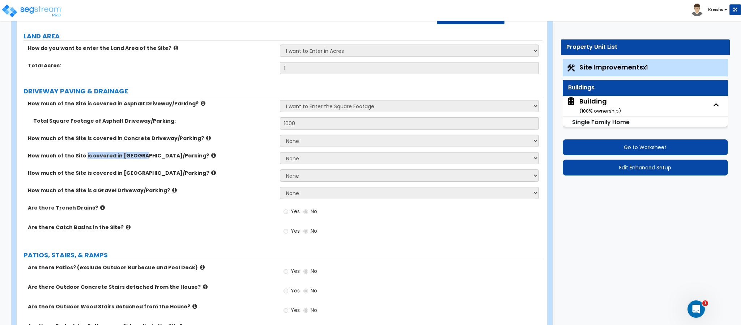
click at [185, 172] on div "How much of the Site is covered in Asphalt Driveway/Parking? None I want to Ent…" at bounding box center [279, 171] width 515 height 143
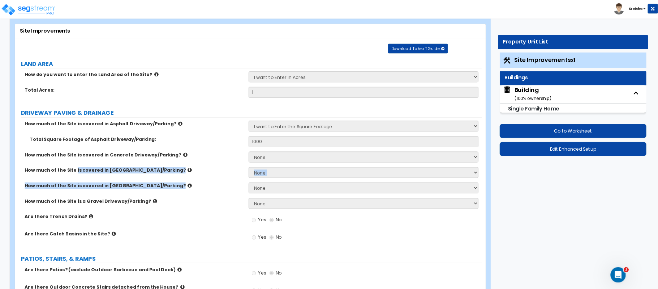
scroll to position [36, 0]
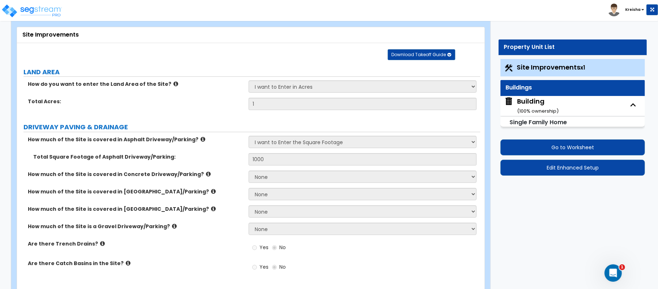
click at [240, 157] on div "Total Square Footage of Asphalt Driveway/Parking: 1000" at bounding box center [249, 161] width 464 height 17
drag, startPoint x: 65, startPoint y: 155, endPoint x: 189, endPoint y: 163, distance: 124.3
click at [189, 162] on div "Total Square Footage of Asphalt Driveway/Parking: 1000" at bounding box center [249, 161] width 464 height 17
click at [200, 163] on div "Total Square Footage of Asphalt Driveway/Parking: 1000" at bounding box center [249, 161] width 464 height 17
click at [529, 98] on div "Building ( 100 % ownership)" at bounding box center [538, 106] width 42 height 18
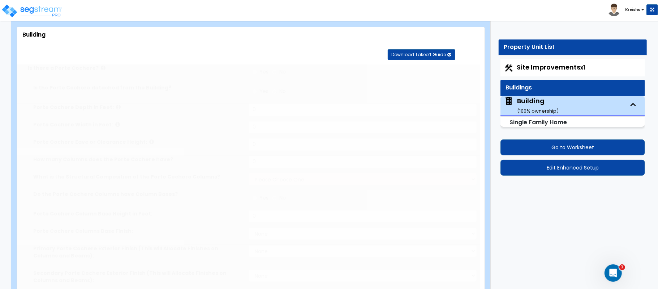
select select "1"
type input "2"
type input "17"
type input "800"
type input "1600"
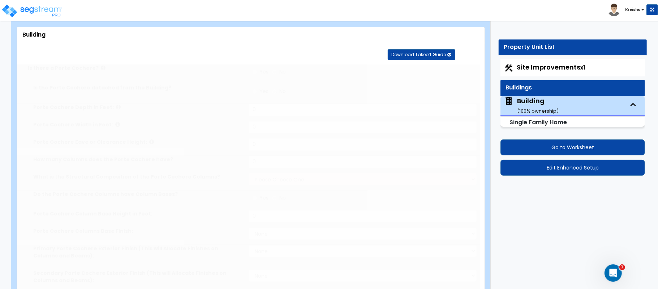
select select "5"
select select "3"
select select "1"
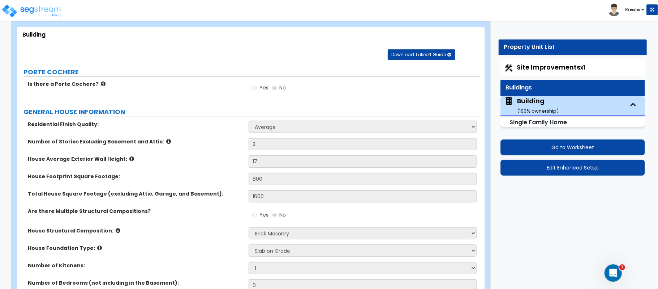
click at [232, 168] on div "House Average Exterior Wall Height: 17" at bounding box center [249, 163] width 464 height 17
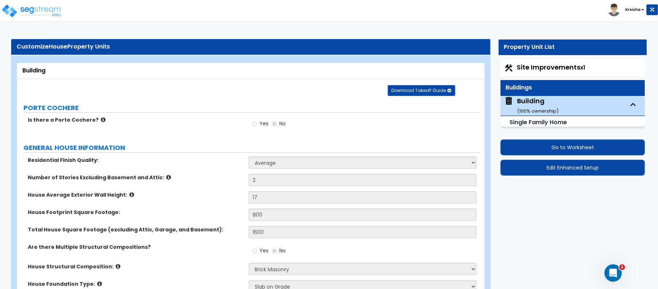
scroll to position [0, 0]
